Goal: Information Seeking & Learning: Learn about a topic

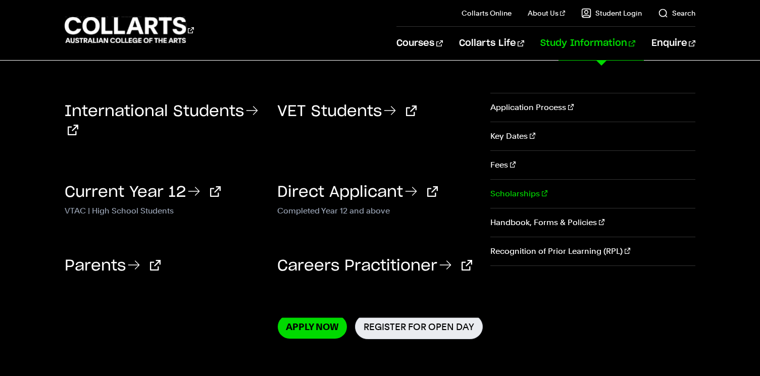
click at [522, 194] on link "Scholarships" at bounding box center [592, 194] width 205 height 28
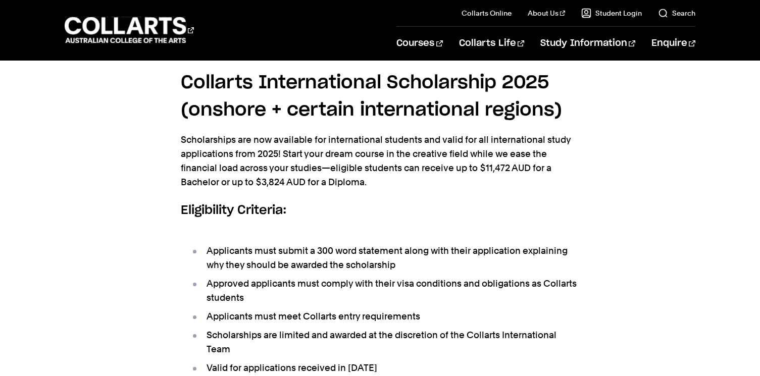
scroll to position [273, 0]
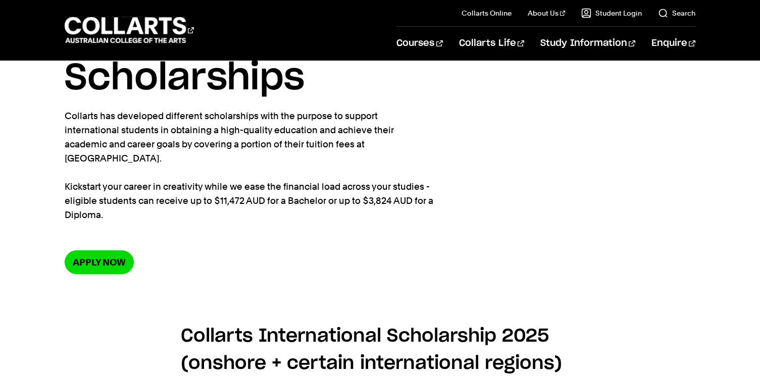
scroll to position [42, 0]
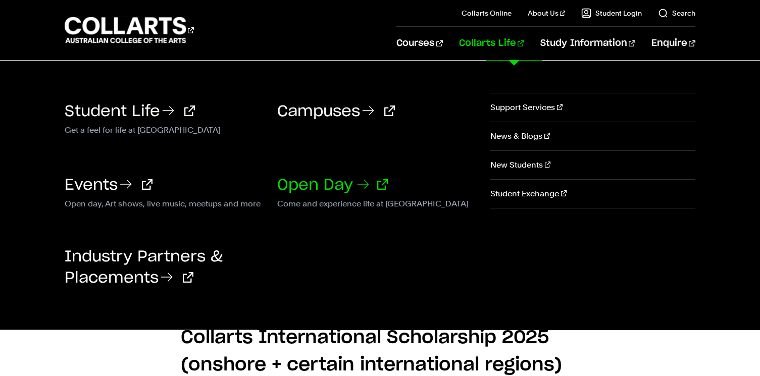
click at [329, 182] on link "Open Day" at bounding box center [332, 185] width 111 height 15
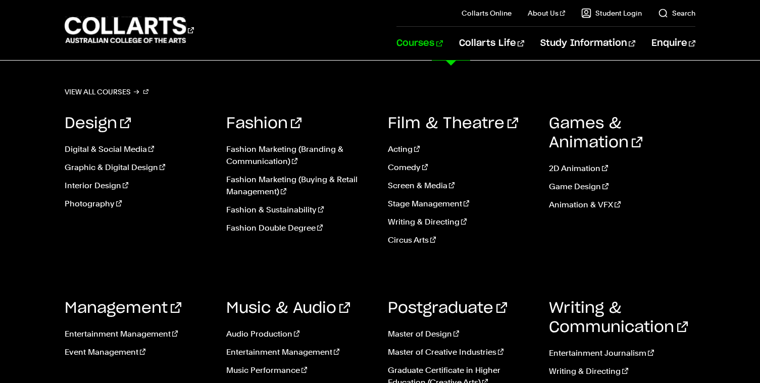
scroll to position [964, 0]
